Goal: Information Seeking & Learning: Check status

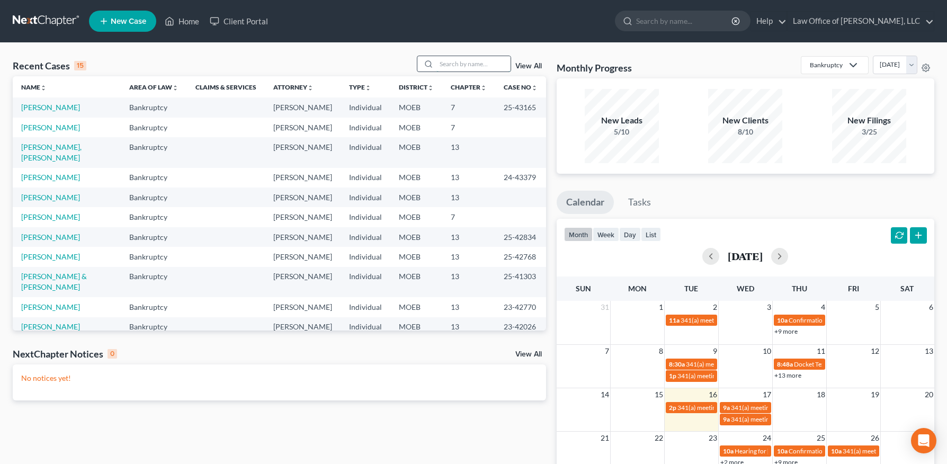
click at [471, 59] on input "search" at bounding box center [474, 63] width 74 height 15
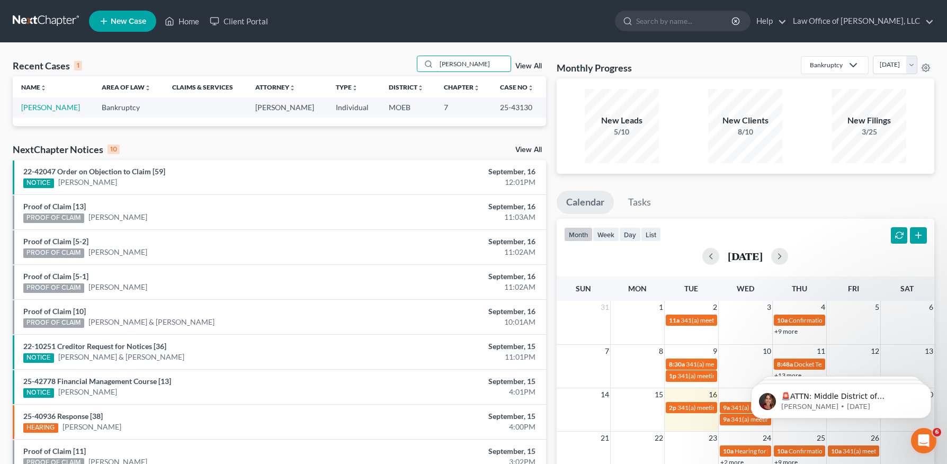
type input "[PERSON_NAME]"
drag, startPoint x: 59, startPoint y: 119, endPoint x: 94, endPoint y: 117, distance: 34.5
click at [36, 105] on link "[PERSON_NAME]" at bounding box center [50, 107] width 59 height 9
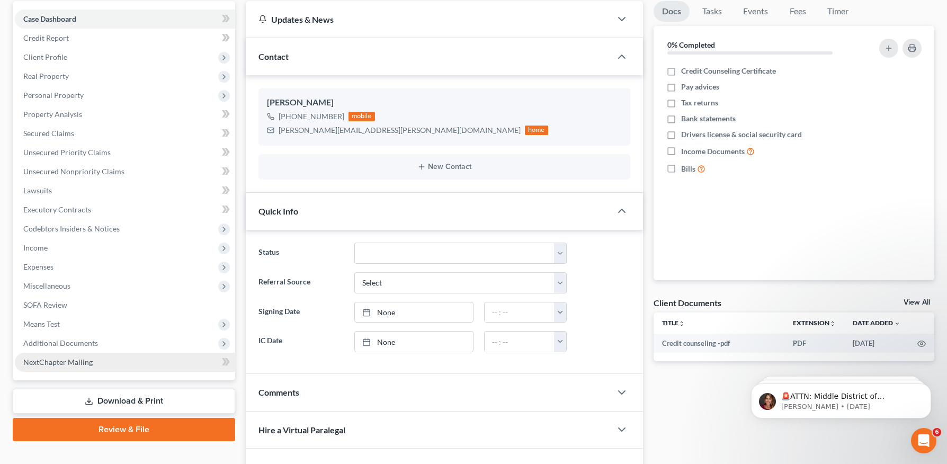
scroll to position [200, 0]
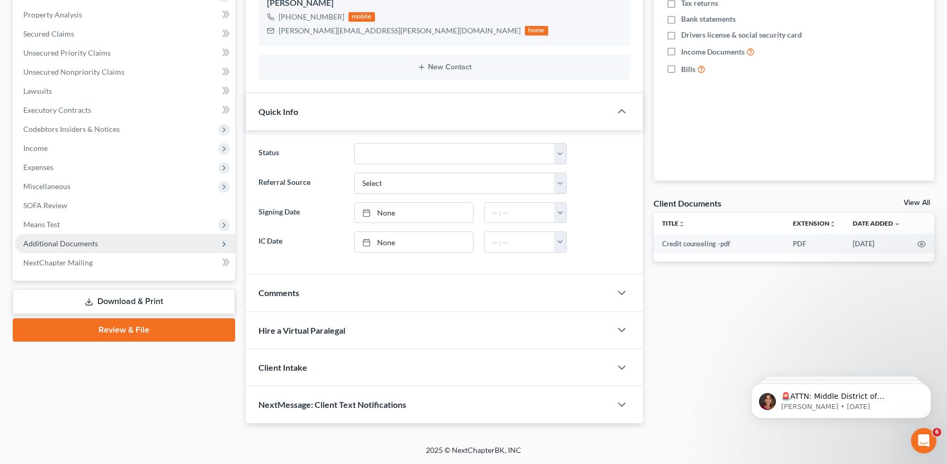
click at [84, 247] on span "Additional Documents" at bounding box center [60, 243] width 75 height 9
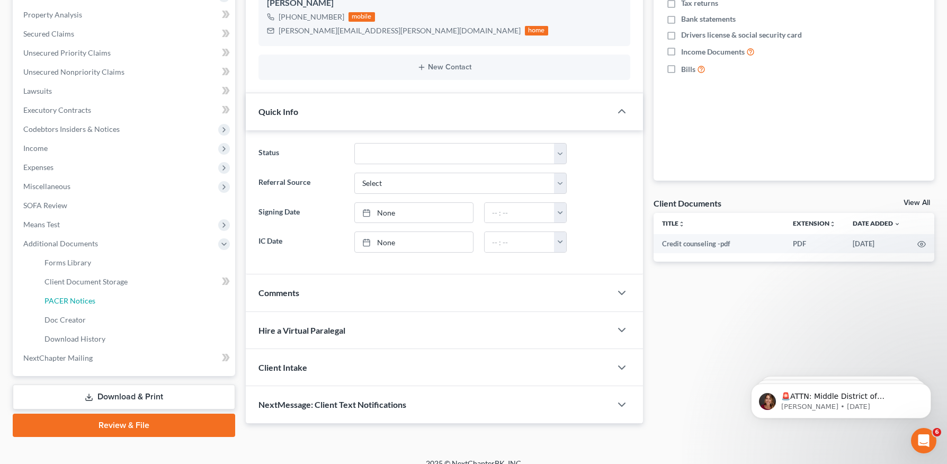
click at [82, 299] on span "PACER Notices" at bounding box center [70, 300] width 51 height 9
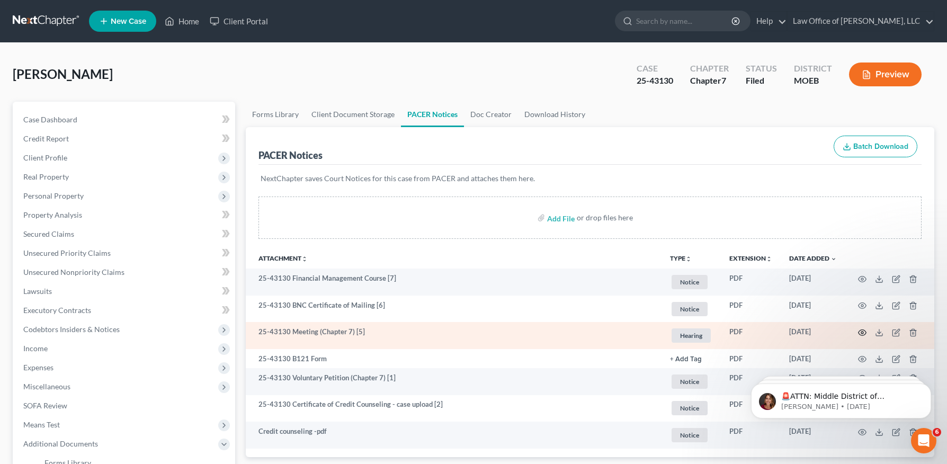
click at [860, 331] on icon "button" at bounding box center [862, 333] width 8 height 8
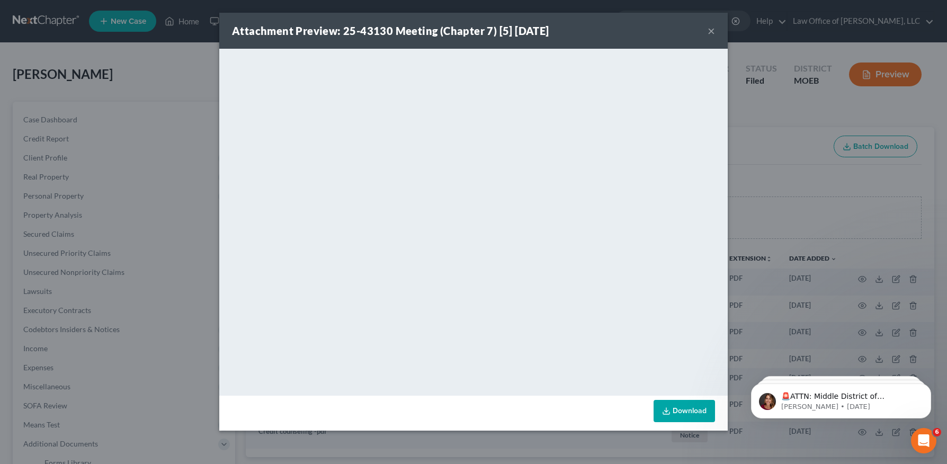
click at [716, 33] on div "Attachment Preview: 25-43130 Meeting (Chapter 7) [5] [DATE] ×" at bounding box center [473, 31] width 509 height 36
drag, startPoint x: 711, startPoint y: 28, endPoint x: 711, endPoint y: 35, distance: 7.4
click at [711, 28] on button "×" at bounding box center [711, 30] width 7 height 13
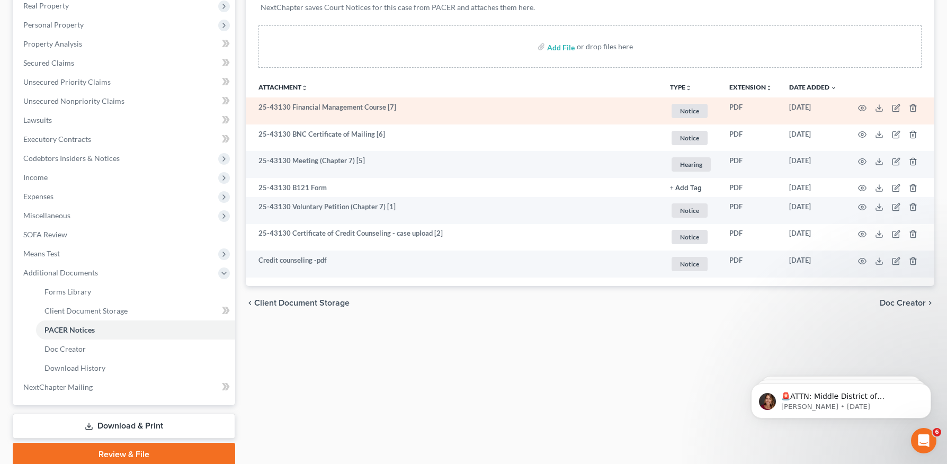
scroll to position [175, 0]
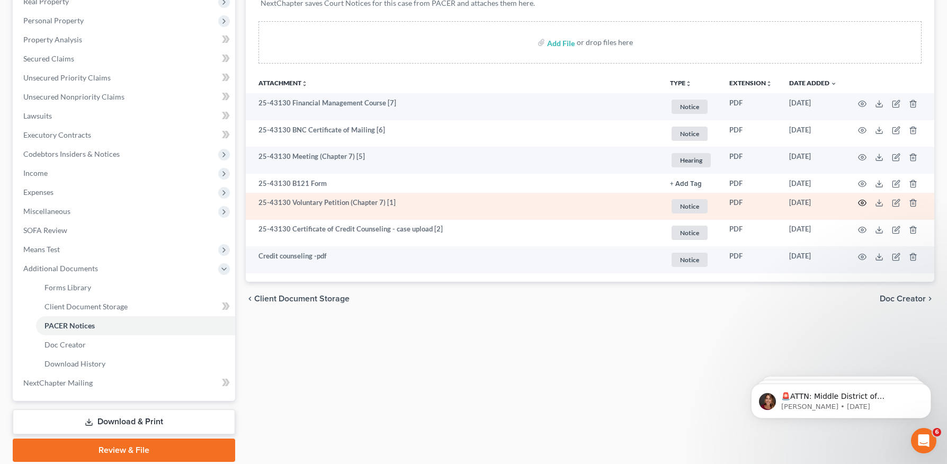
click at [863, 202] on circle "button" at bounding box center [863, 203] width 2 height 2
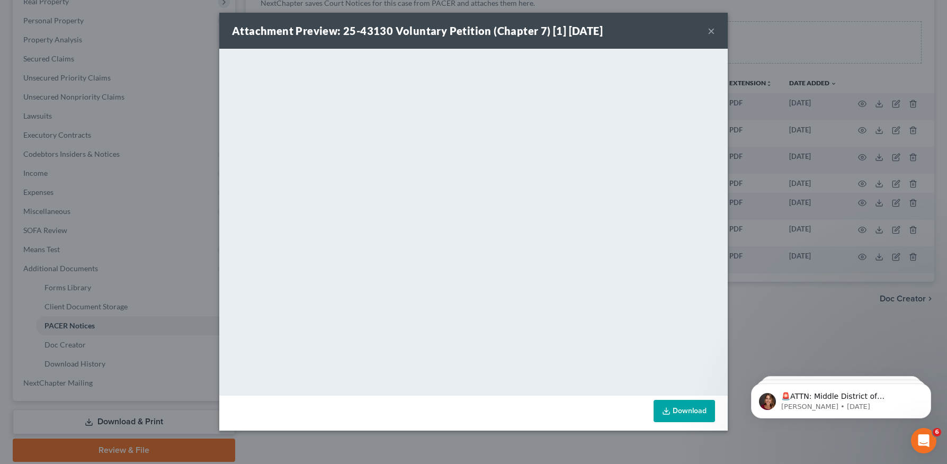
click at [715, 32] on div "Attachment Preview: 25-43130 Voluntary Petition (Chapter 7) [1] [DATE] ×" at bounding box center [473, 31] width 509 height 36
click at [709, 29] on button "×" at bounding box center [711, 30] width 7 height 13
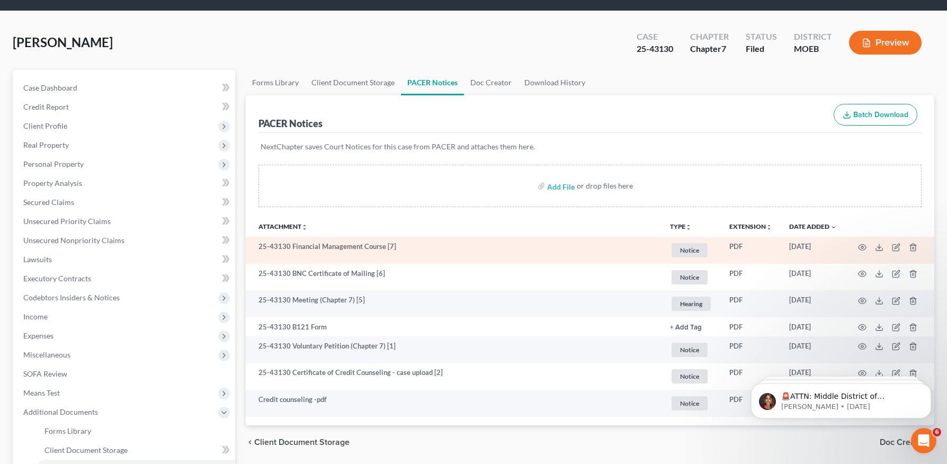
scroll to position [29, 0]
